Goal: Find specific page/section: Find specific page/section

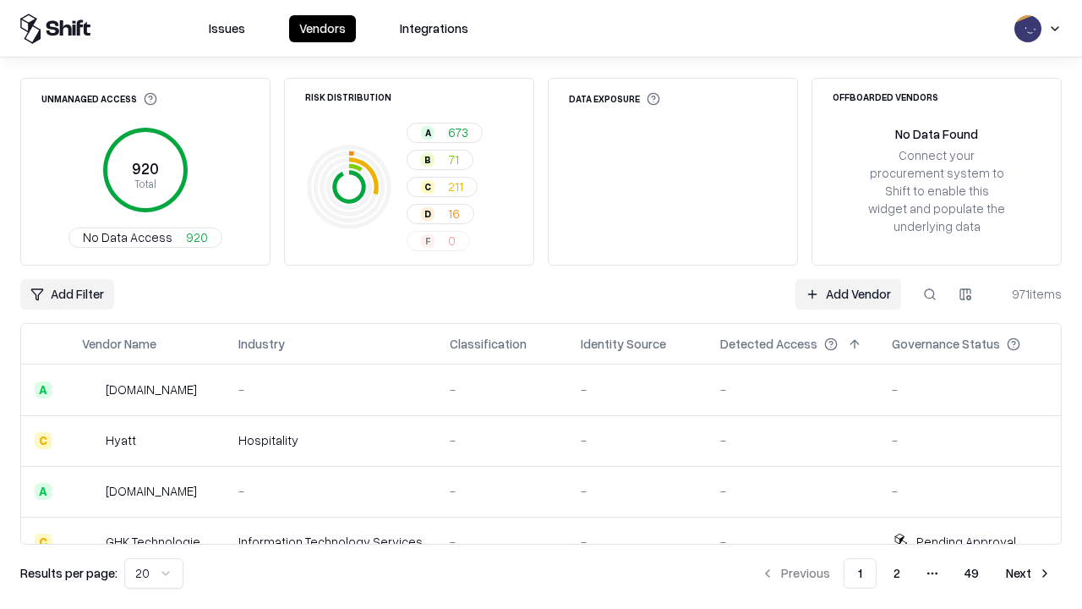
click at [154, 573] on html "Issues Vendors Integrations Unmanaged Access 920 Total No Data Access 920 Risk …" at bounding box center [541, 304] width 1082 height 609
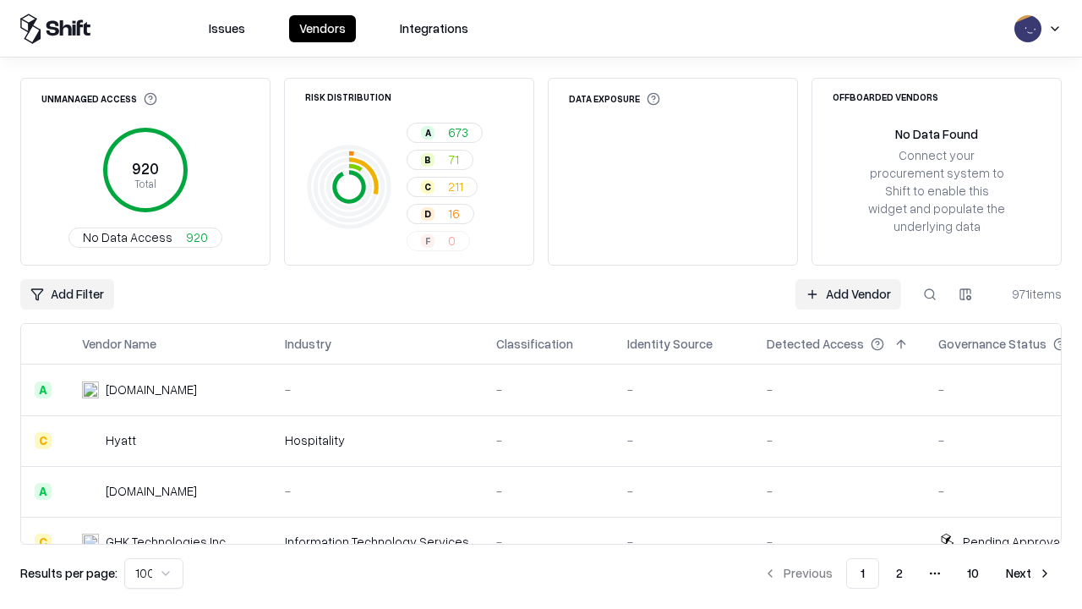
click at [1029, 573] on button "Next" at bounding box center [1029, 573] width 66 height 30
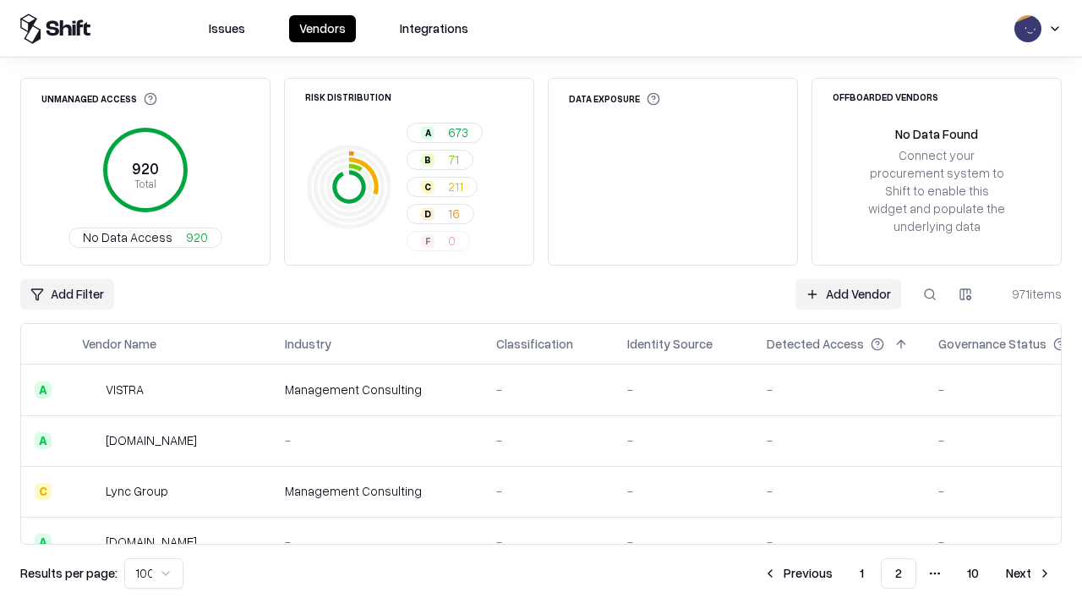
click at [1029, 573] on button "Next" at bounding box center [1029, 573] width 66 height 30
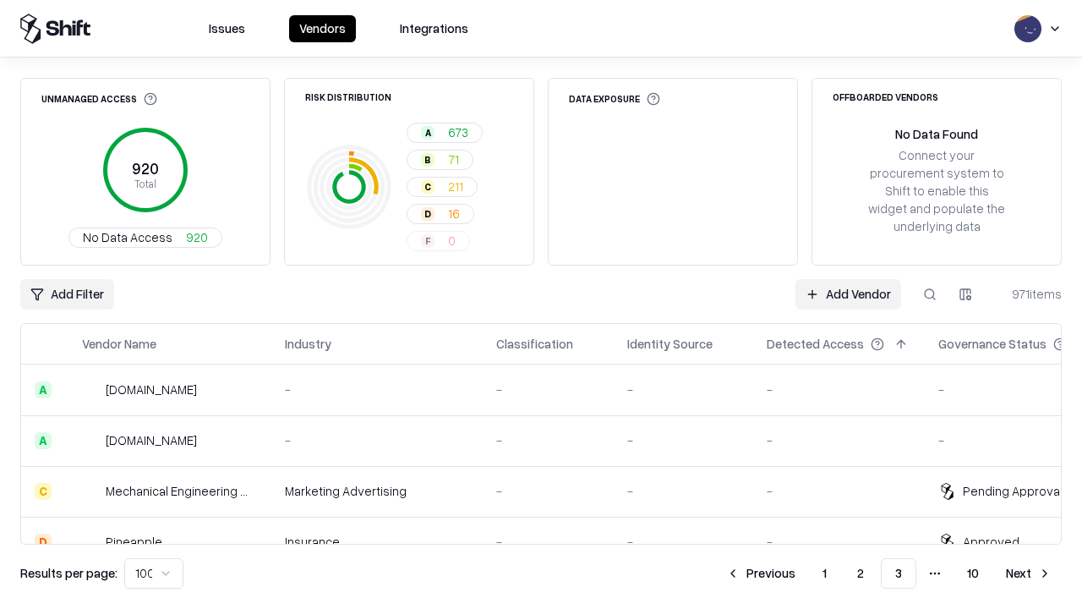
click at [1029, 573] on button "Next" at bounding box center [1029, 573] width 66 height 30
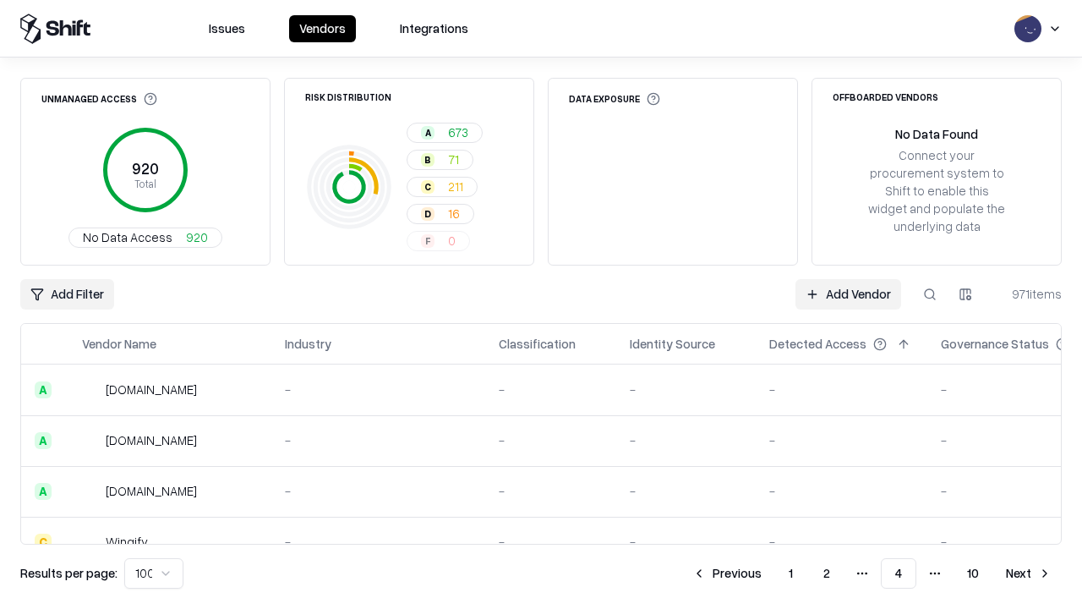
click at [1029, 573] on button "Next" at bounding box center [1029, 573] width 66 height 30
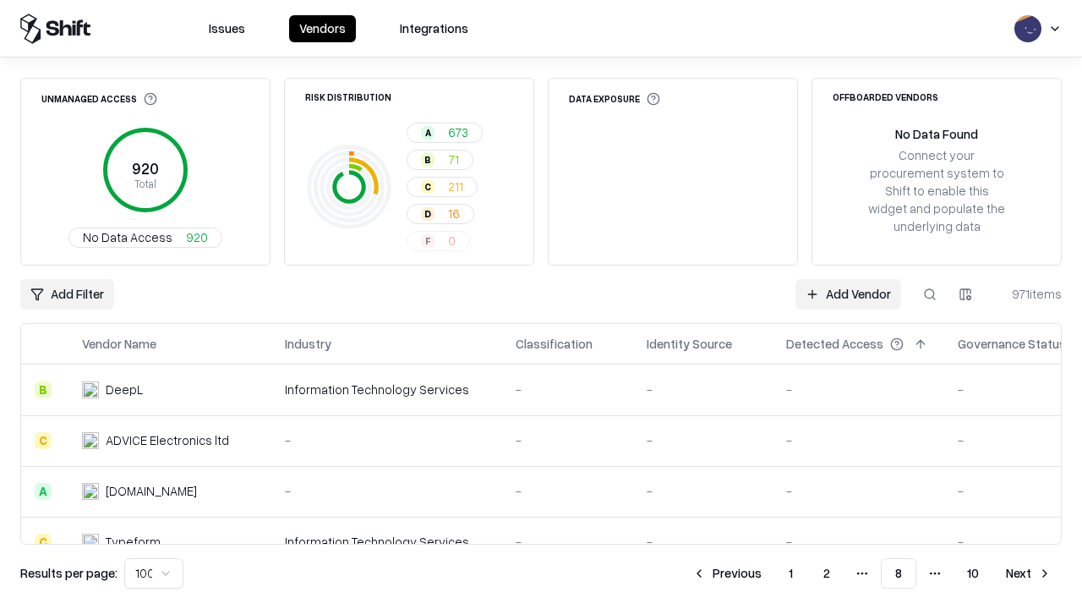
click at [1029, 573] on button "Next" at bounding box center [1029, 573] width 66 height 30
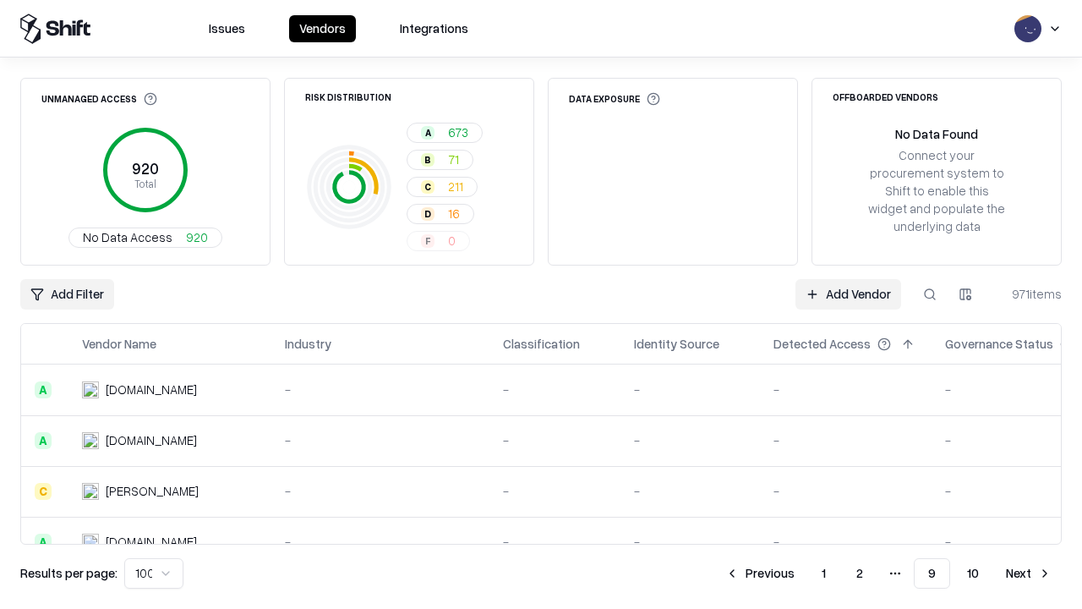
click at [1029, 573] on button "Next" at bounding box center [1029, 573] width 66 height 30
click at [798, 573] on button "Previous" at bounding box center [798, 573] width 90 height 30
click at [760, 573] on button "Previous" at bounding box center [760, 573] width 90 height 30
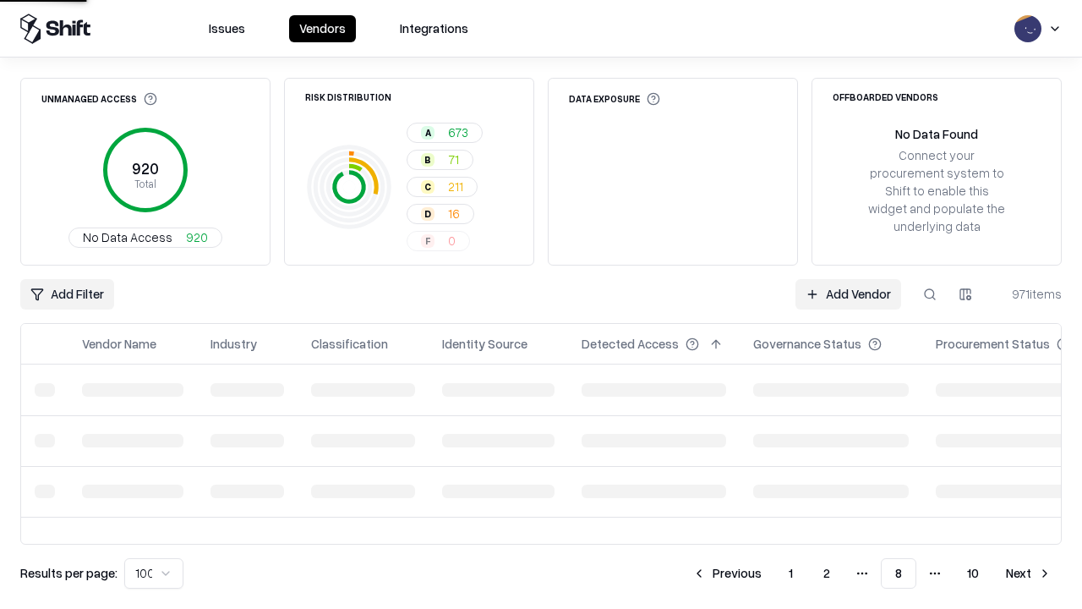
click at [727, 573] on button "Previous" at bounding box center [727, 573] width 90 height 30
click at [726, 573] on button "Previous" at bounding box center [727, 573] width 90 height 30
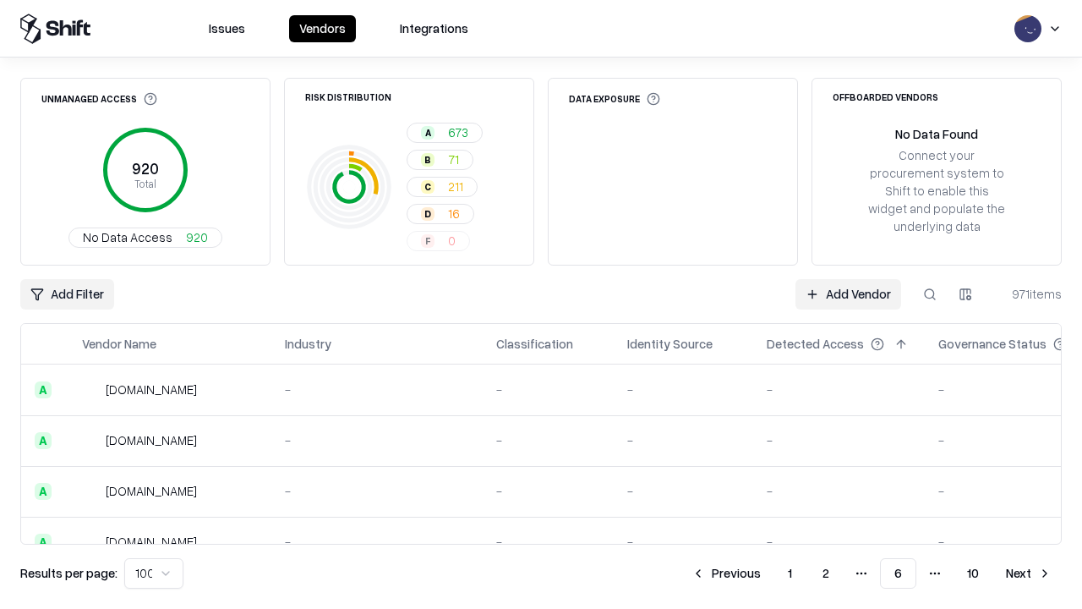
click at [726, 573] on button "Previous" at bounding box center [727, 573] width 90 height 30
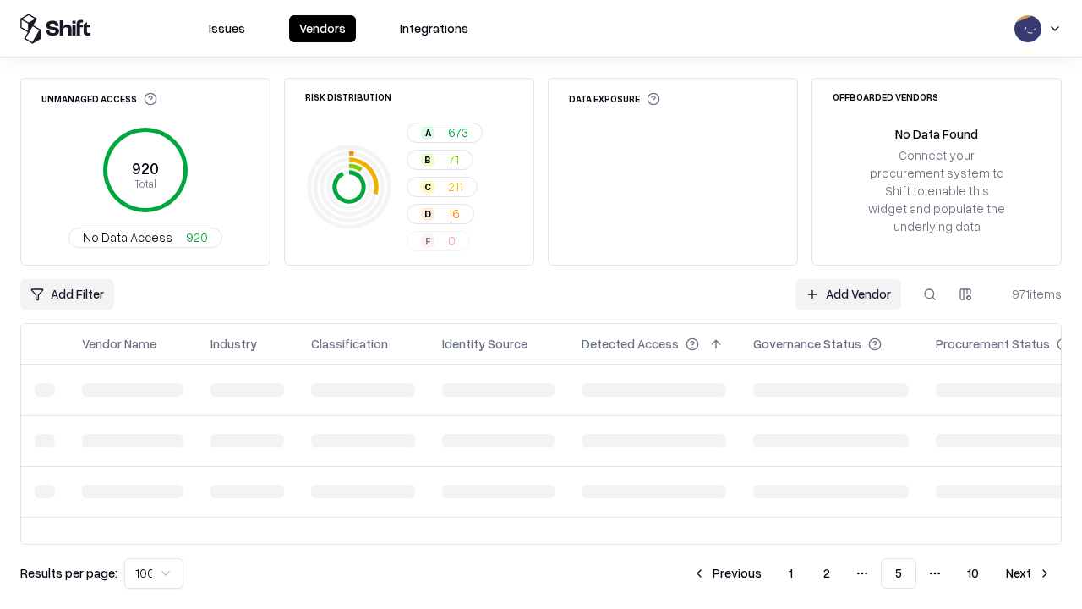
click at [727, 573] on button "Previous" at bounding box center [727, 573] width 90 height 30
